Goal: Task Accomplishment & Management: Manage account settings

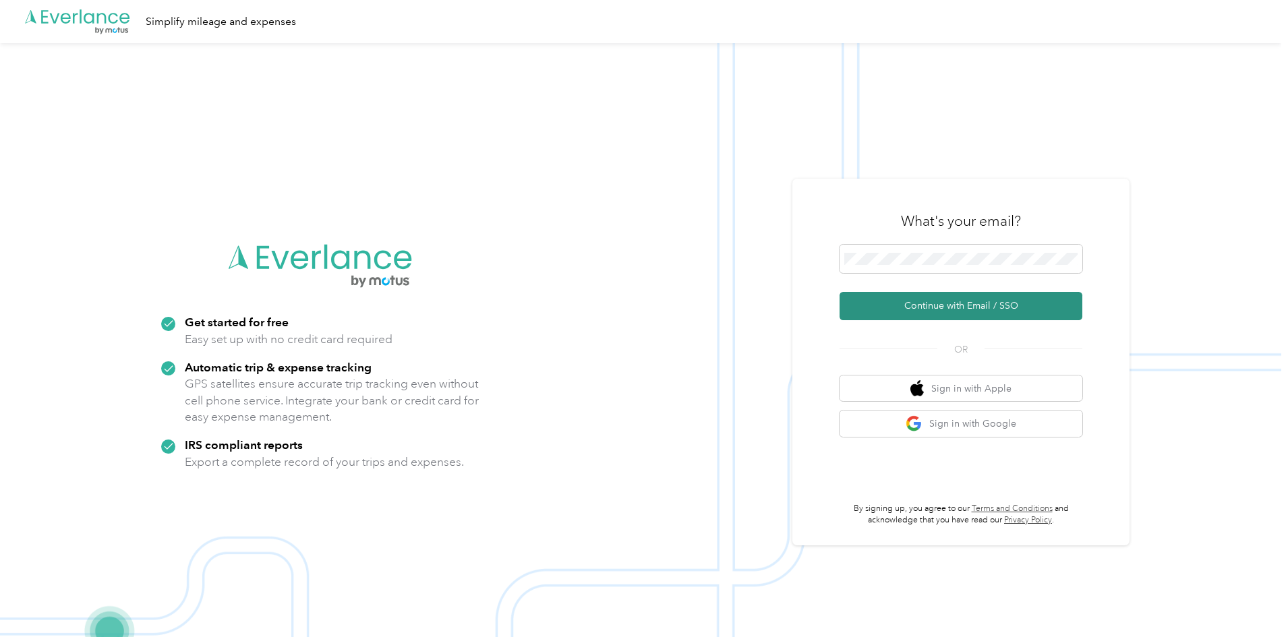
click at [930, 312] on button "Continue with Email / SSO" at bounding box center [961, 306] width 243 height 28
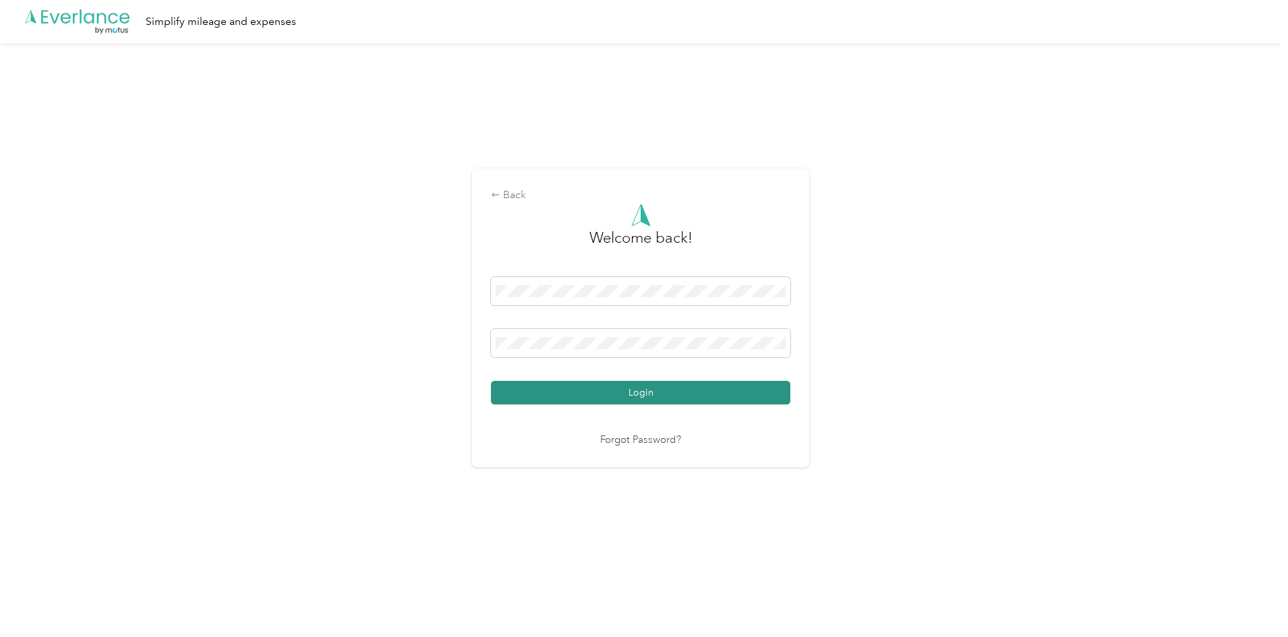
click at [644, 396] on button "Login" at bounding box center [641, 393] width 300 height 24
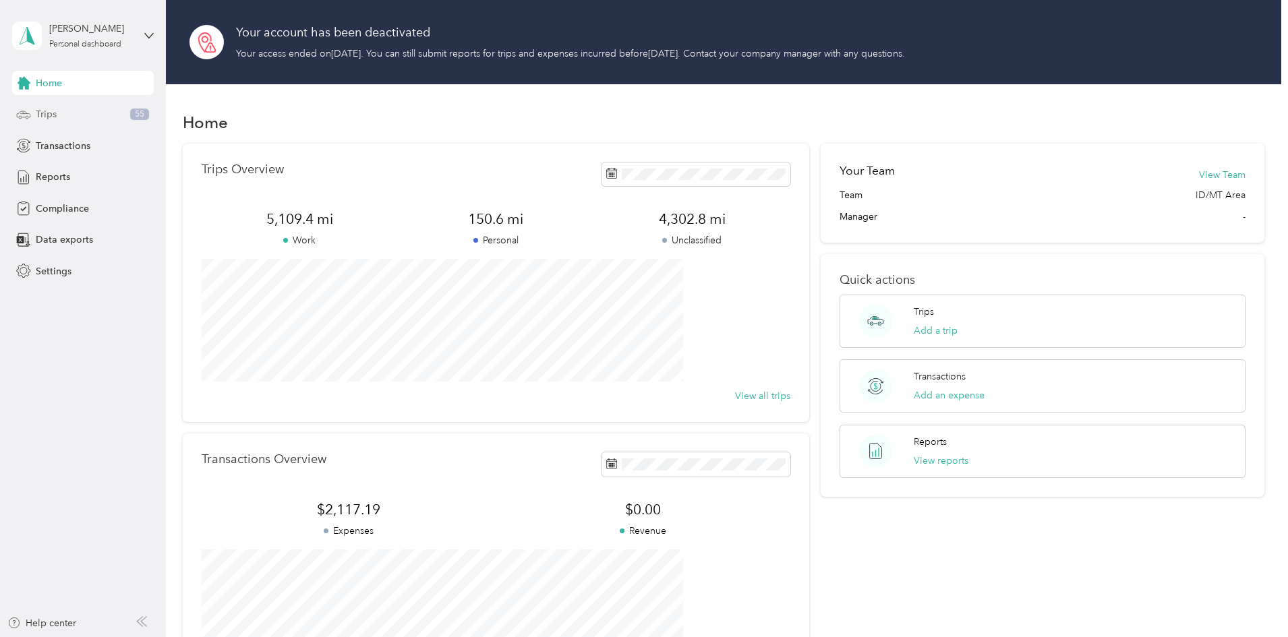
click at [55, 113] on span "Trips" at bounding box center [46, 114] width 21 height 14
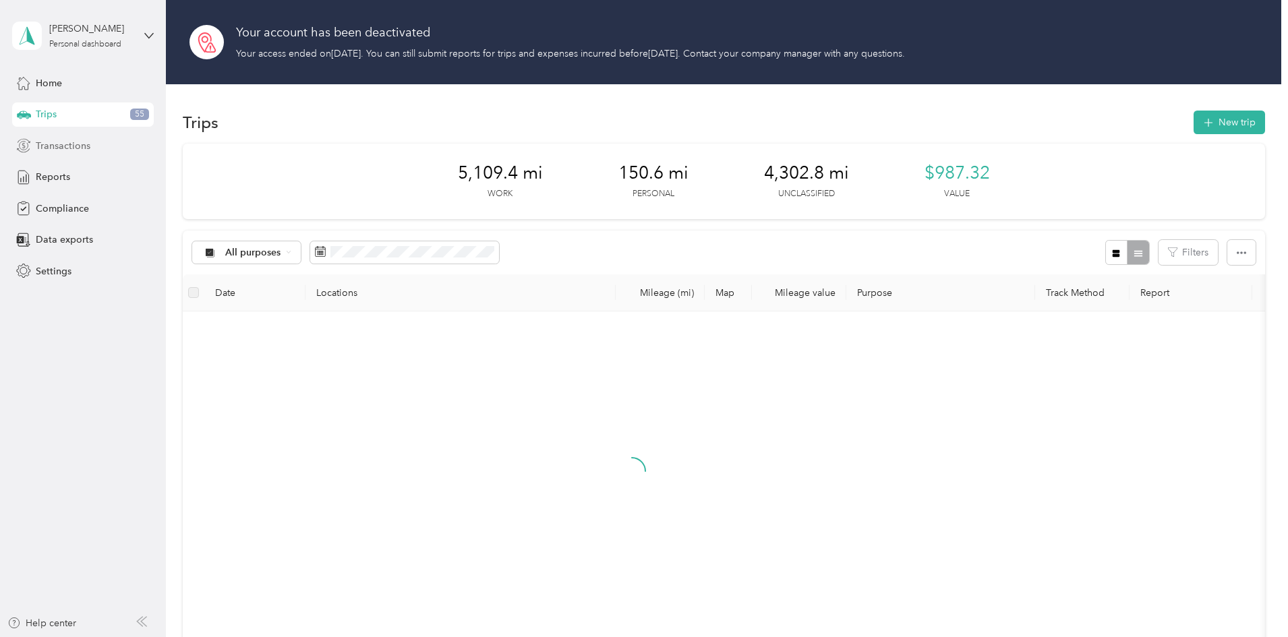
click at [65, 143] on span "Transactions" at bounding box center [63, 146] width 55 height 14
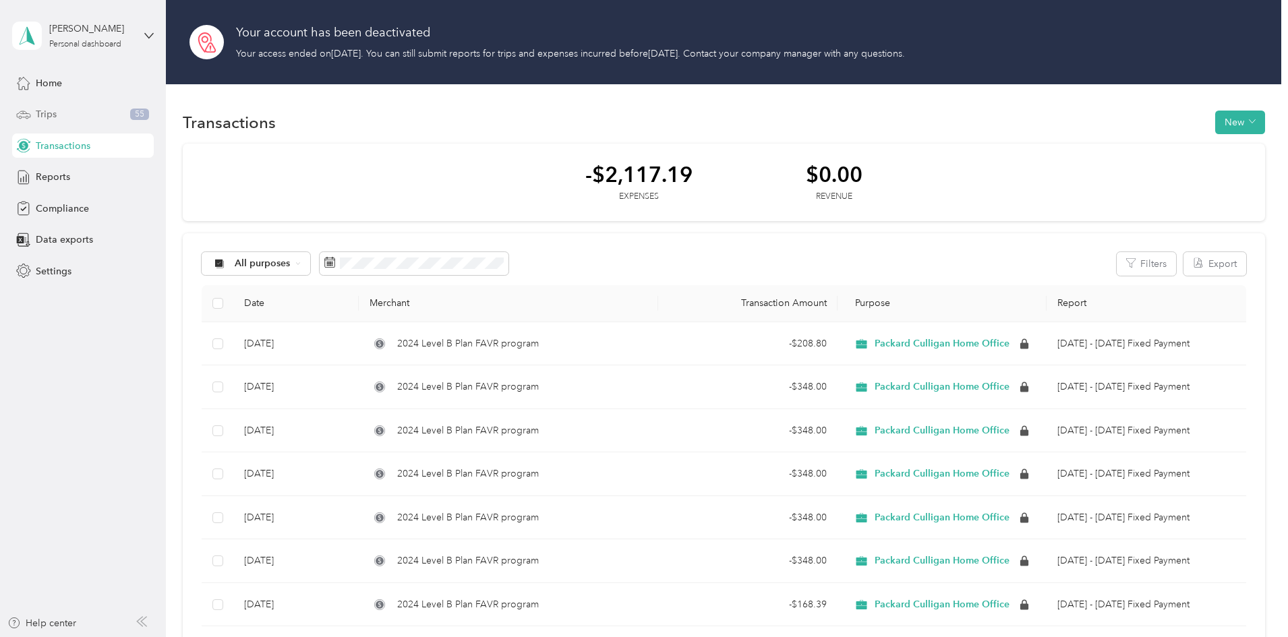
click at [50, 115] on span "Trips" at bounding box center [46, 114] width 21 height 14
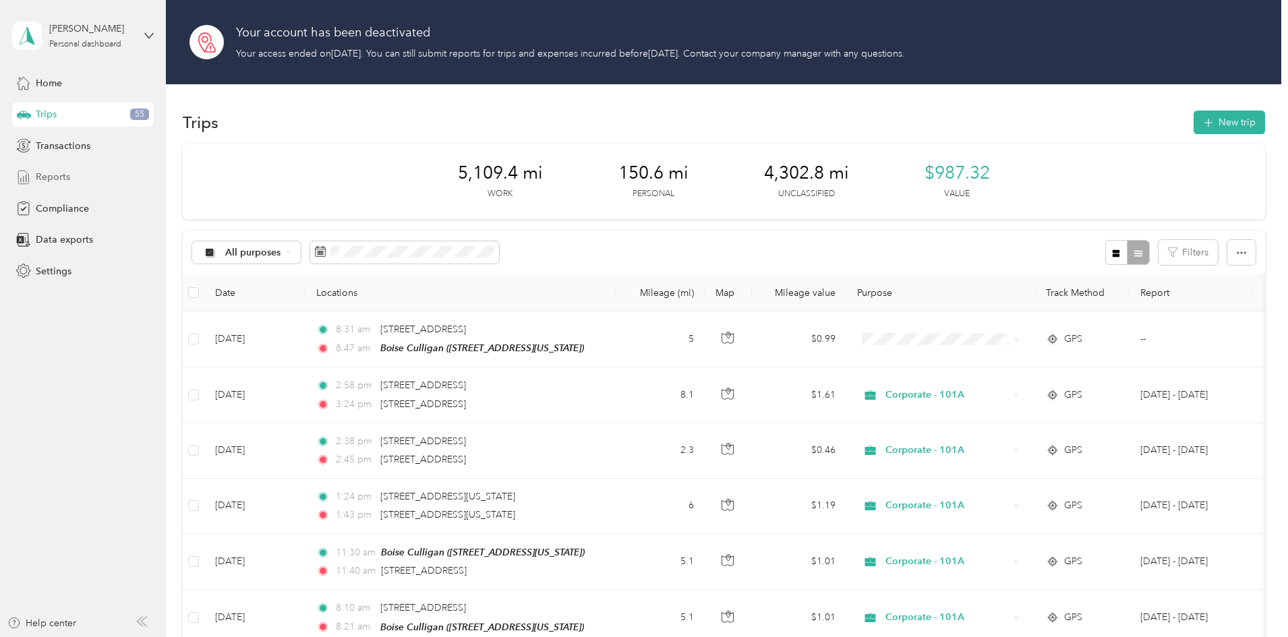
click at [59, 175] on span "Reports" at bounding box center [53, 177] width 34 height 14
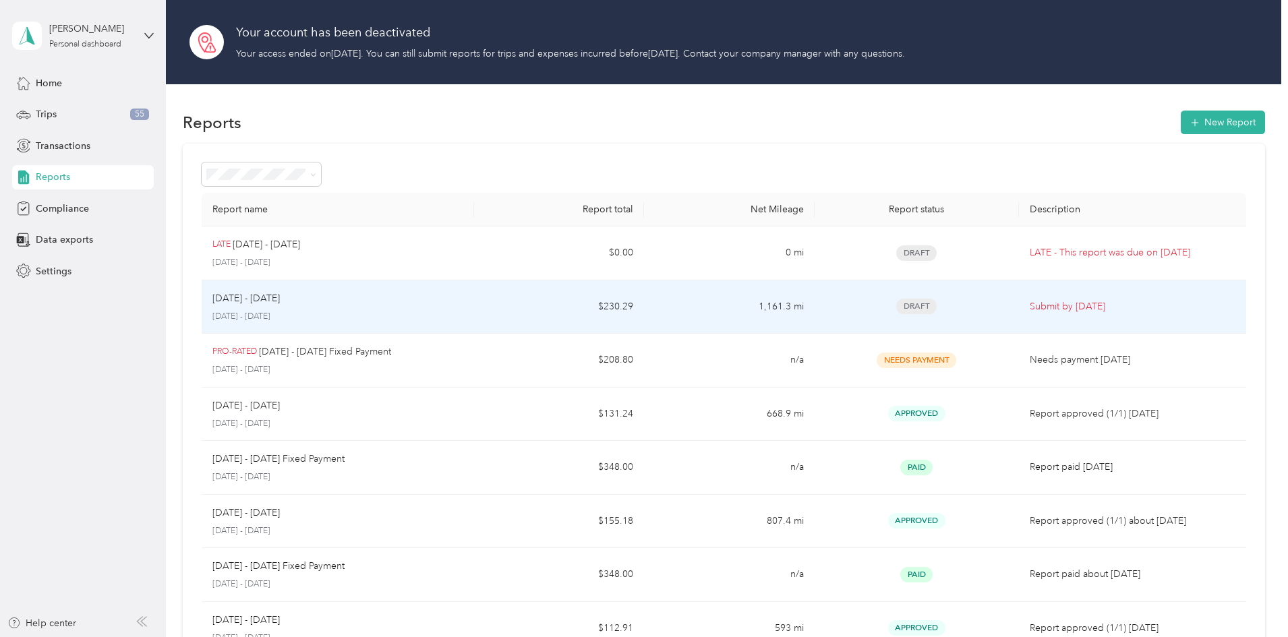
click at [463, 295] on div "[DATE] - [DATE]" at bounding box center [337, 298] width 251 height 15
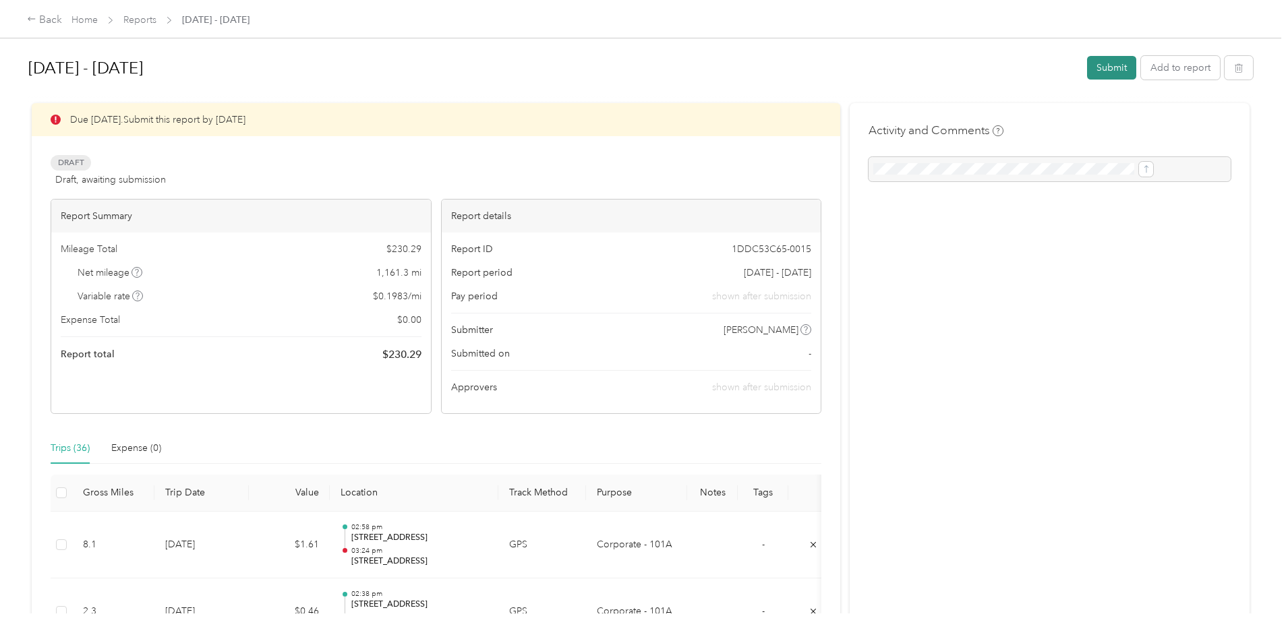
click at [1087, 72] on button "Submit" at bounding box center [1111, 68] width 49 height 24
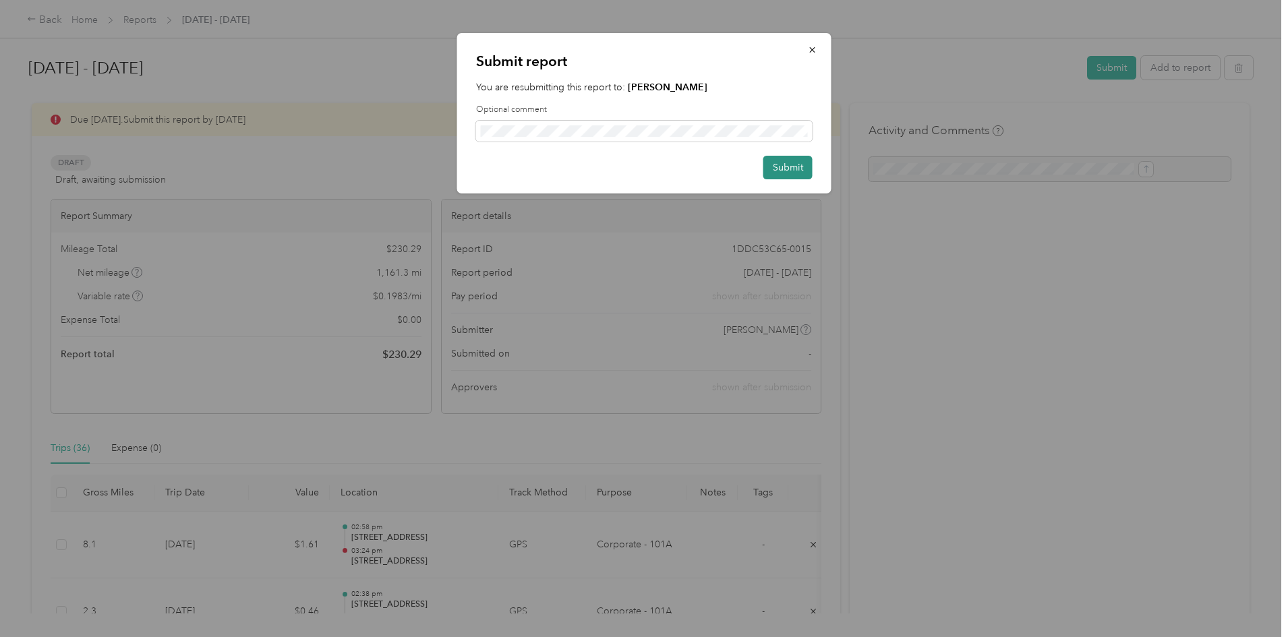
click at [780, 172] on button "Submit" at bounding box center [788, 168] width 49 height 24
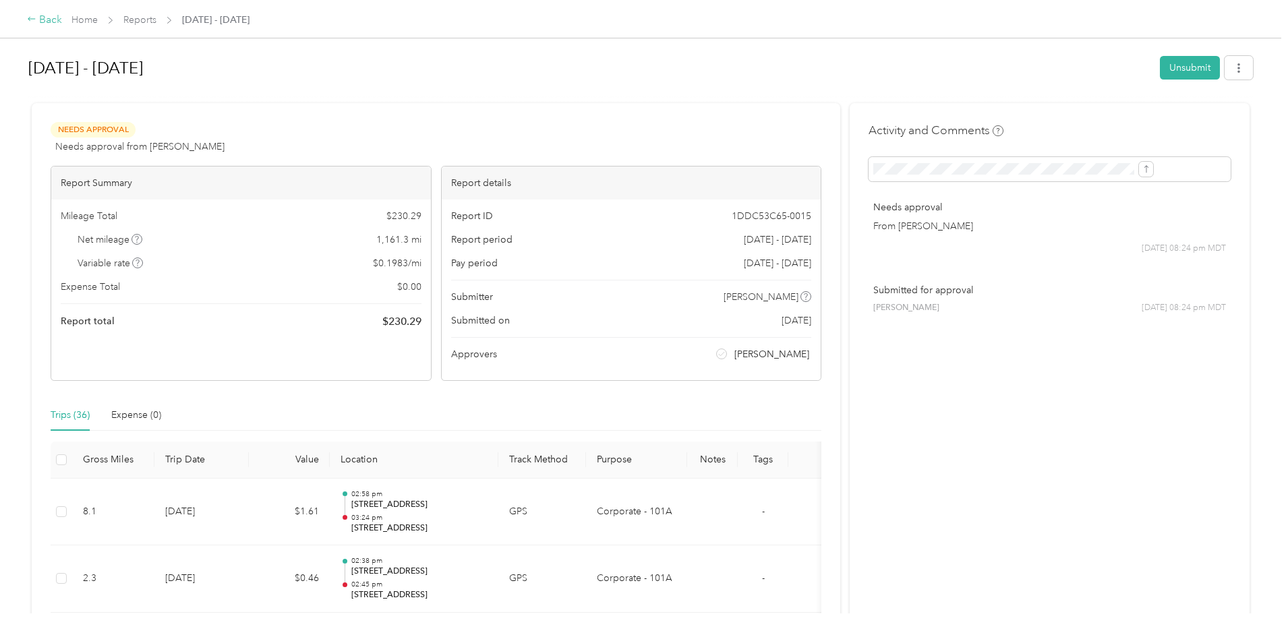
click at [62, 24] on div "Back" at bounding box center [44, 20] width 35 height 16
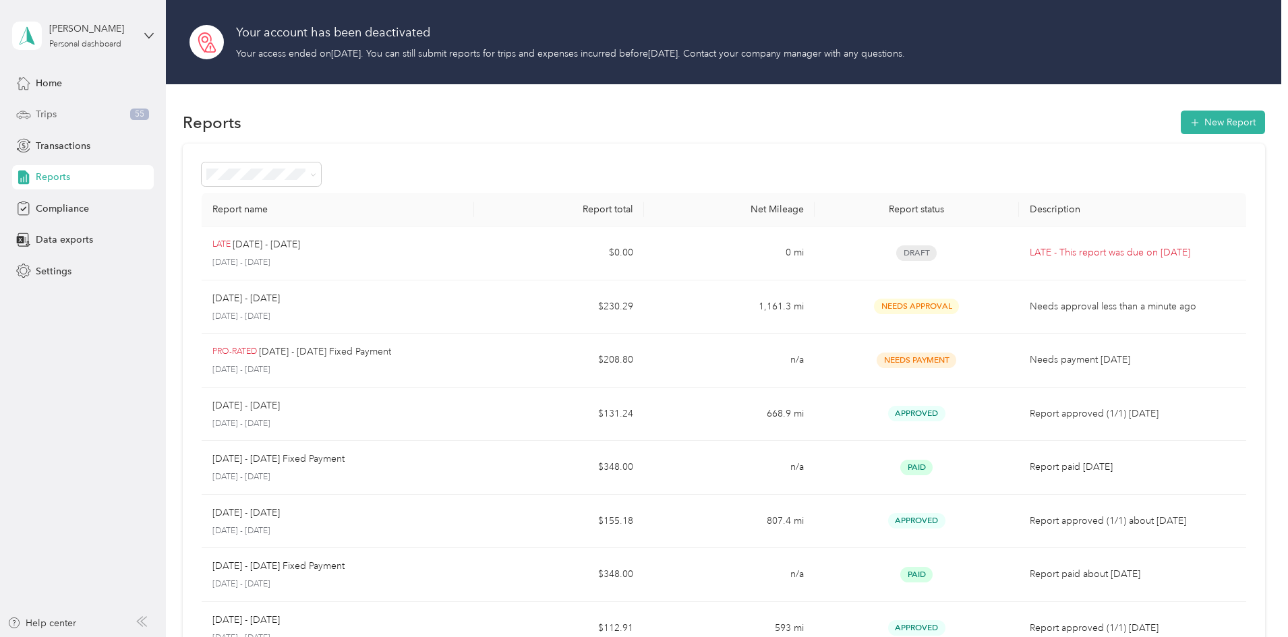
click at [72, 121] on div "Trips 55" at bounding box center [83, 115] width 142 height 24
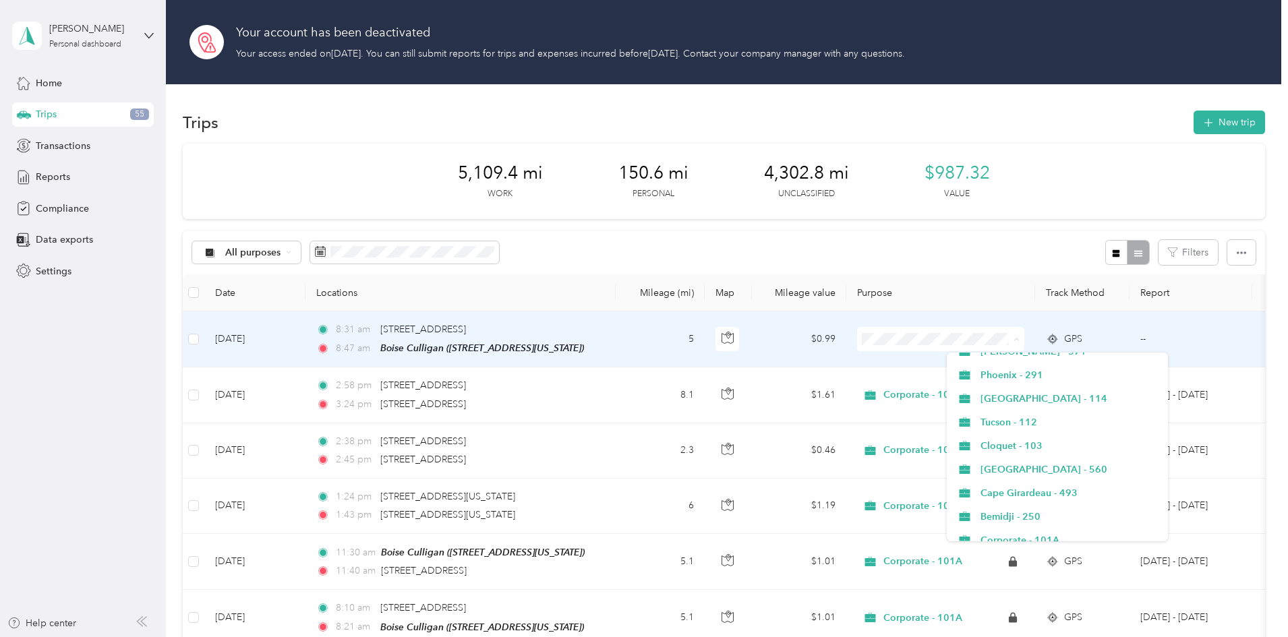
scroll to position [270, 0]
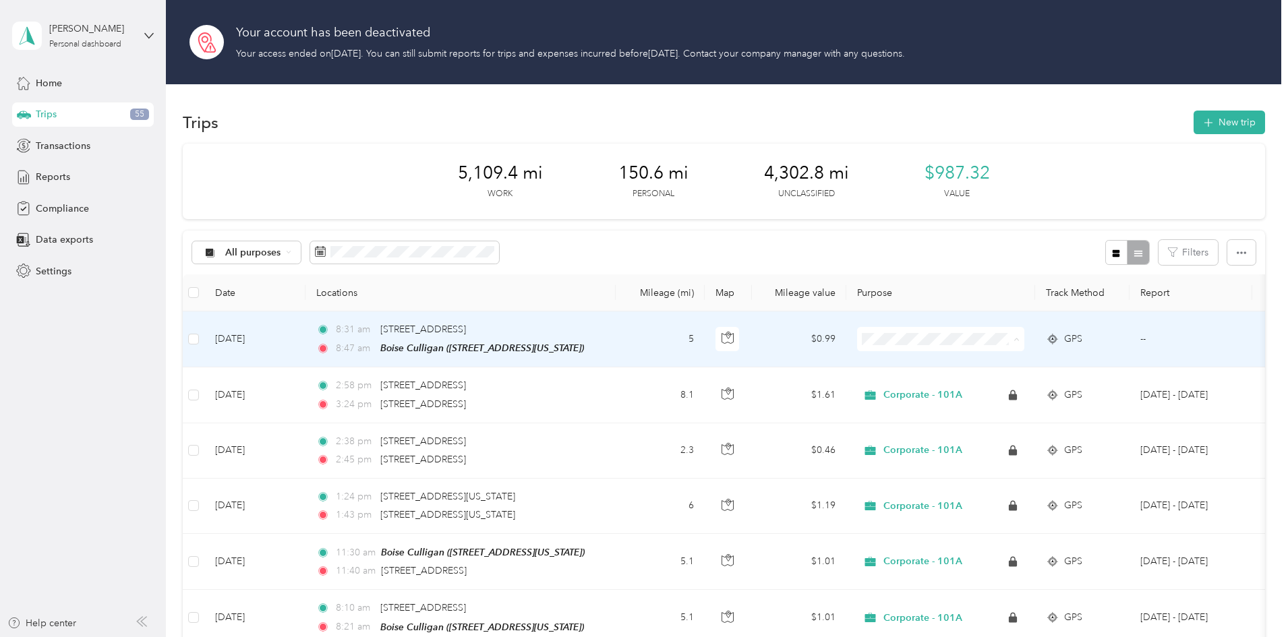
click at [1002, 467] on span "Corporate - 101A" at bounding box center [1070, 472] width 178 height 14
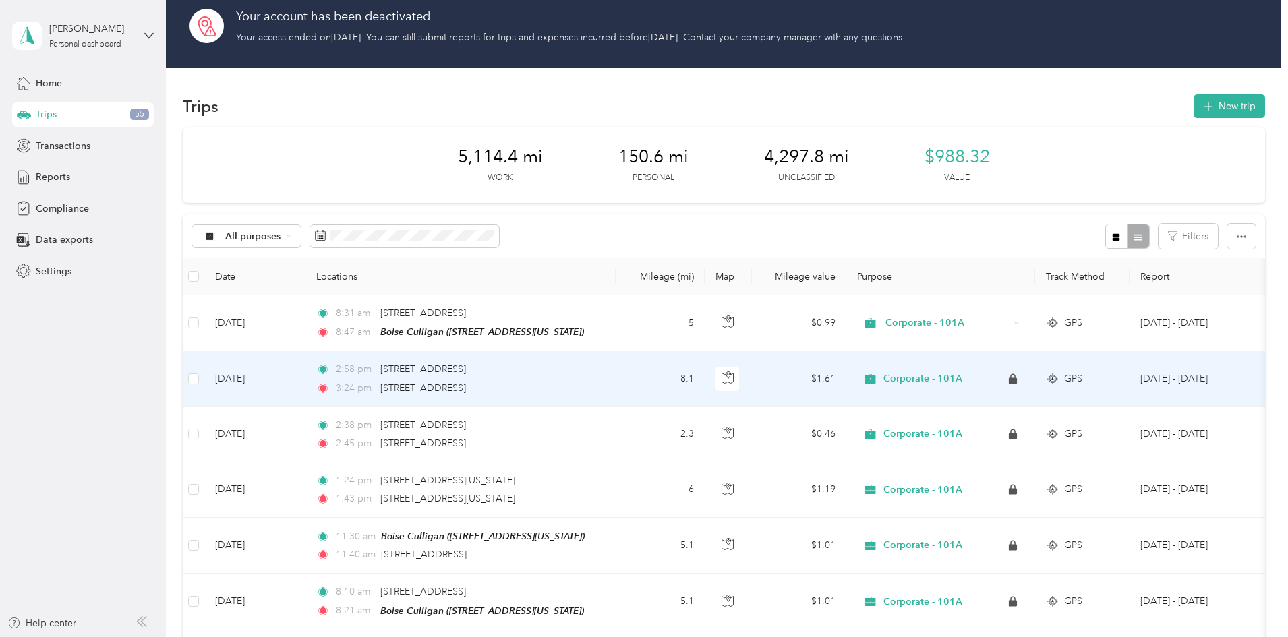
scroll to position [0, 0]
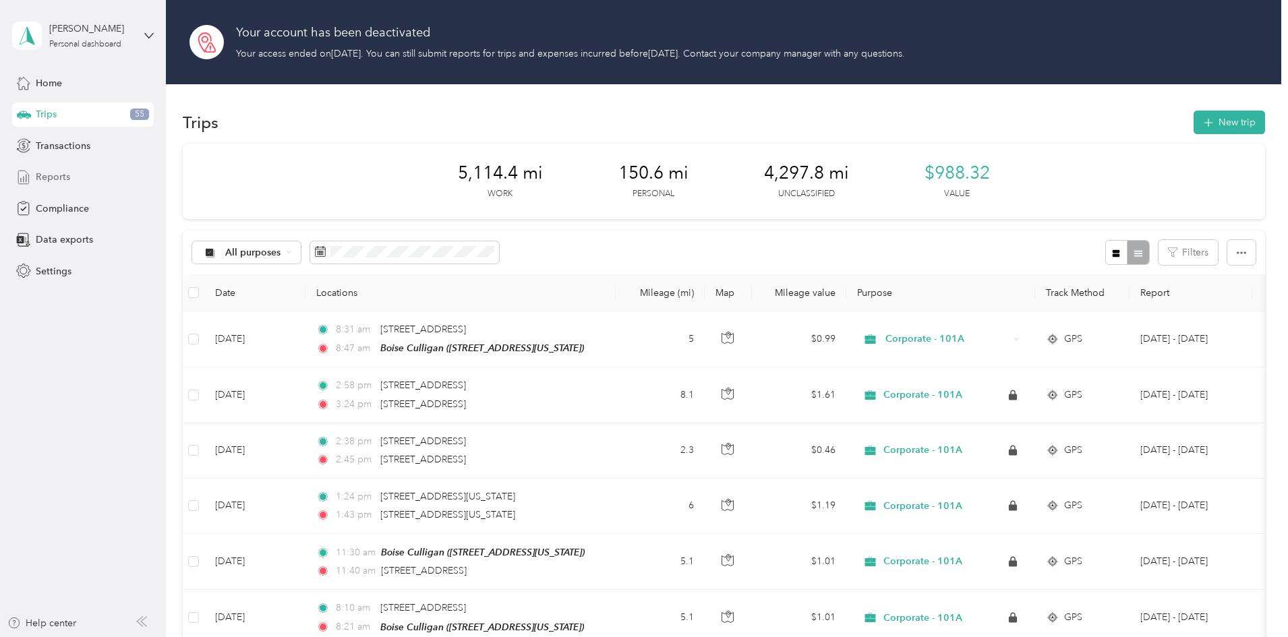
click at [65, 172] on span "Reports" at bounding box center [53, 177] width 34 height 14
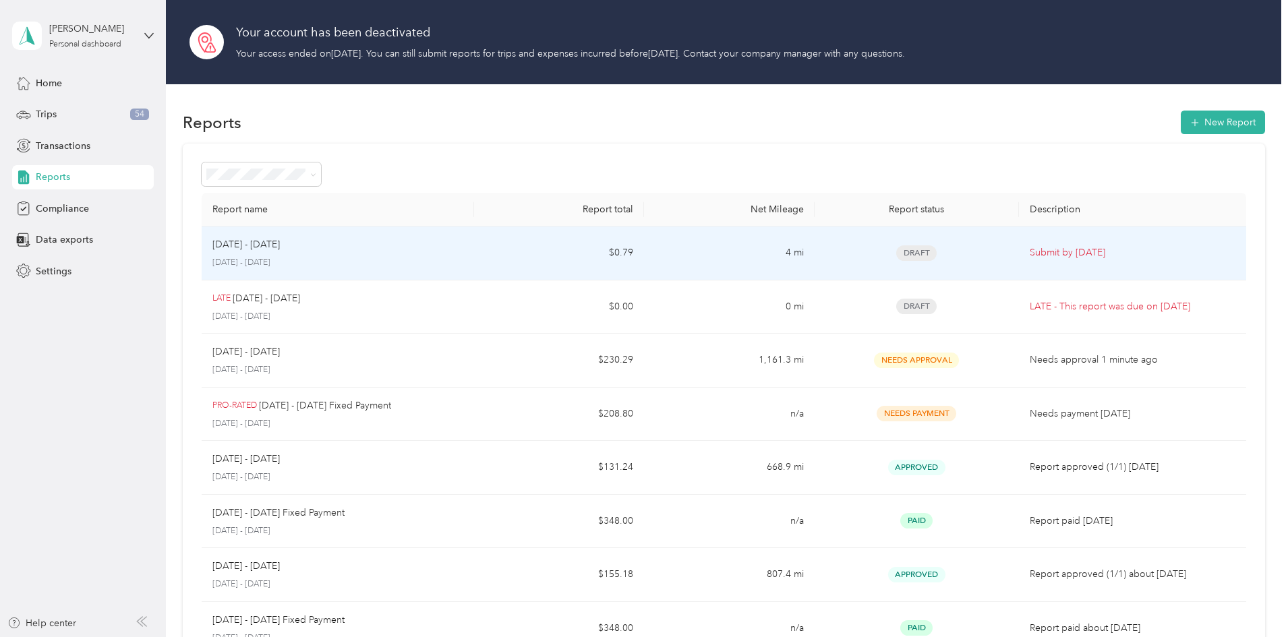
click at [1030, 248] on p "Submit by [DATE]" at bounding box center [1133, 253] width 206 height 15
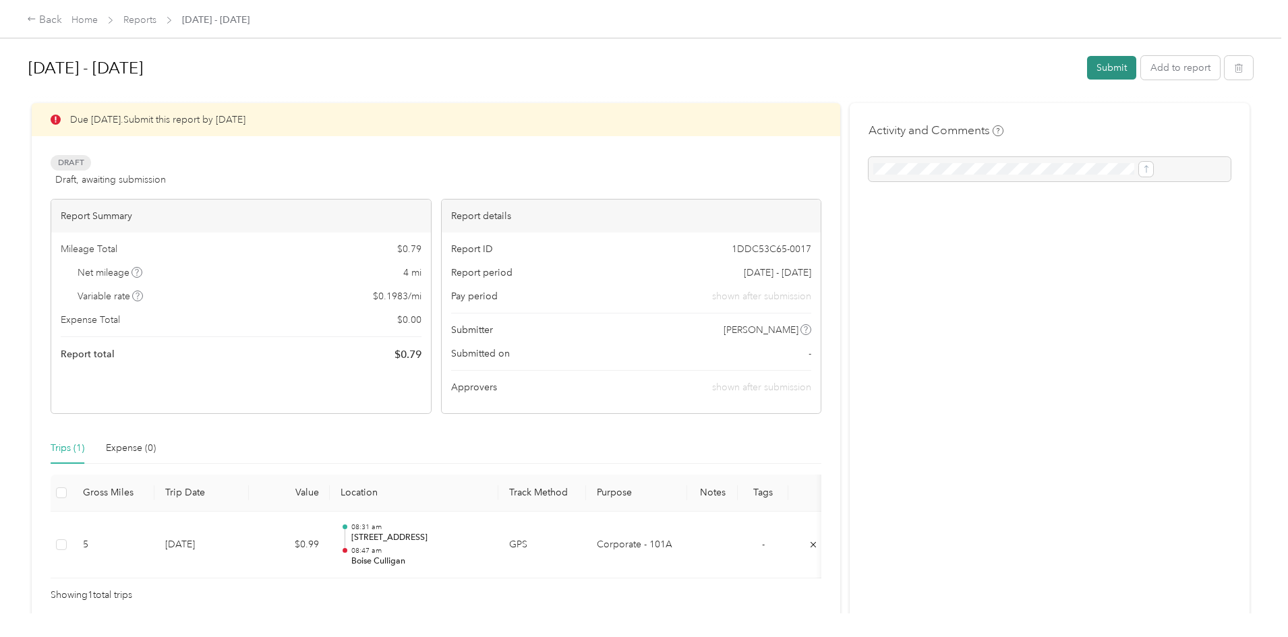
click at [1087, 65] on button "Submit" at bounding box center [1111, 68] width 49 height 24
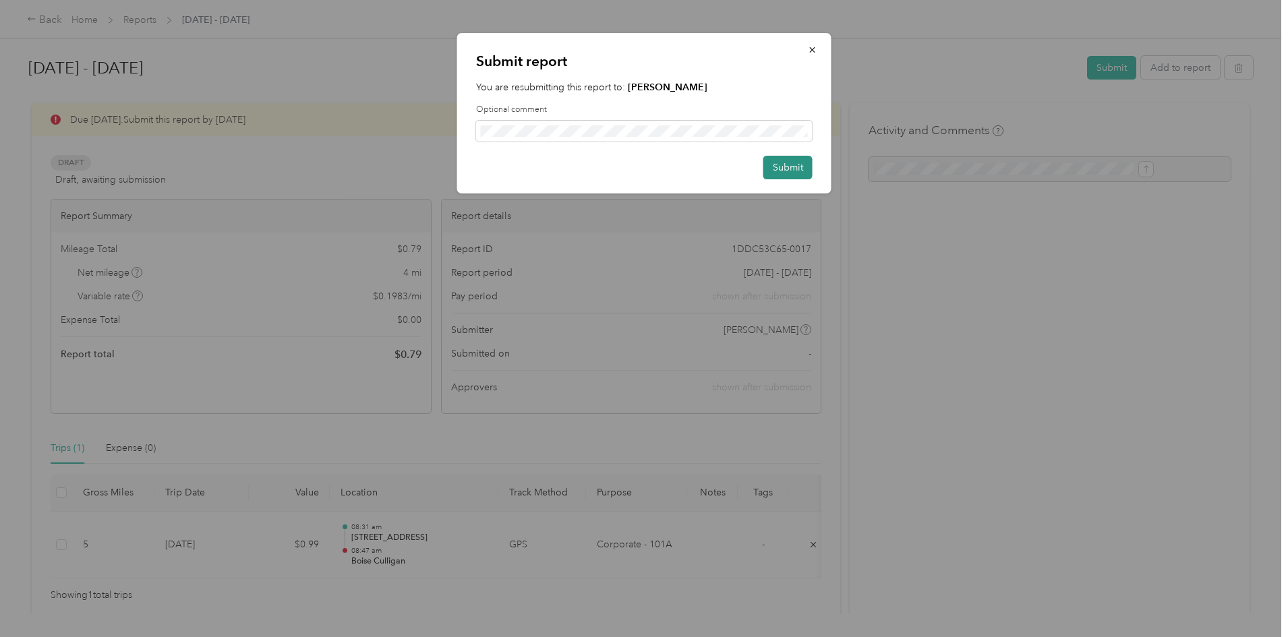
click at [772, 172] on button "Submit" at bounding box center [788, 168] width 49 height 24
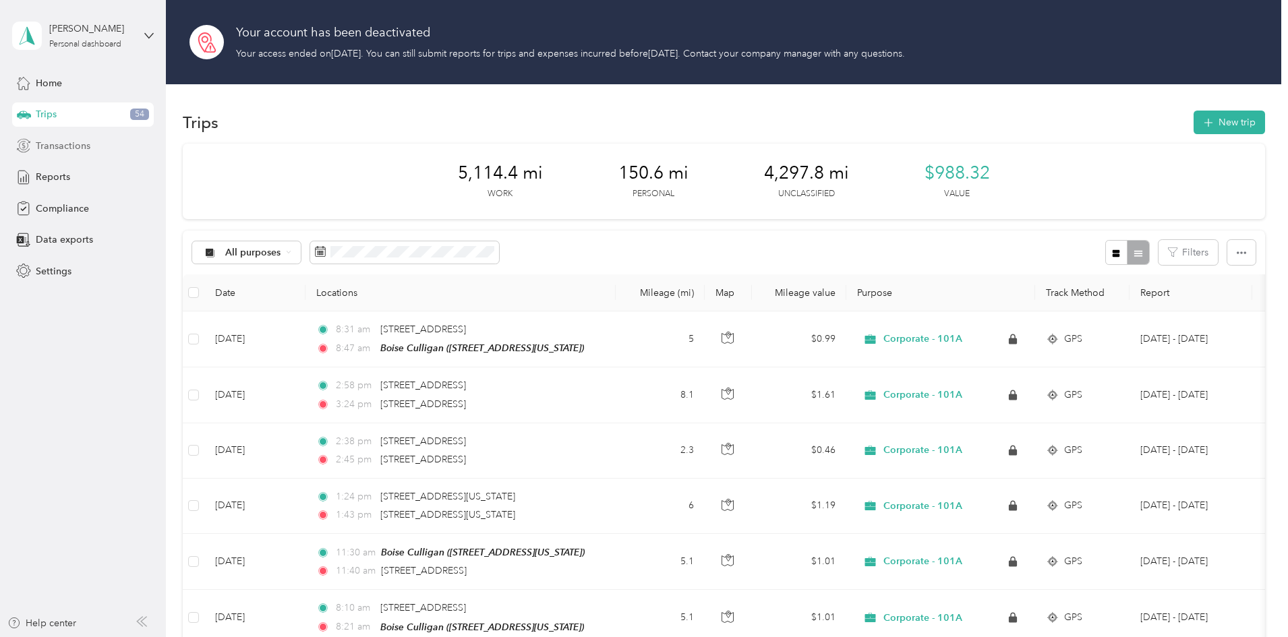
click at [48, 144] on span "Transactions" at bounding box center [63, 146] width 55 height 14
